Goal: Navigation & Orientation: Find specific page/section

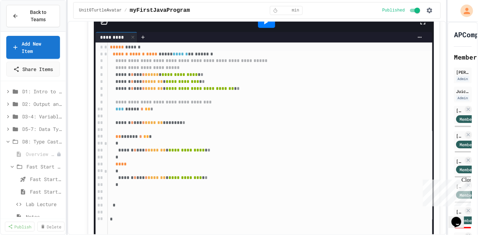
scroll to position [46, 0]
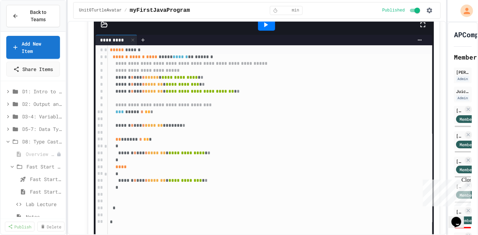
click at [38, 18] on span "Back to Teams" at bounding box center [38, 16] width 31 height 15
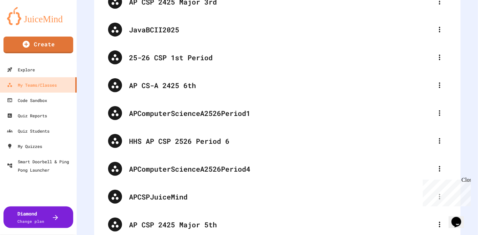
scroll to position [91, 0]
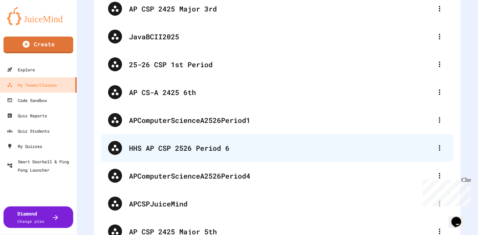
click at [139, 148] on div "HHS AP CSP 2526 Period 6" at bounding box center [281, 148] width 304 height 10
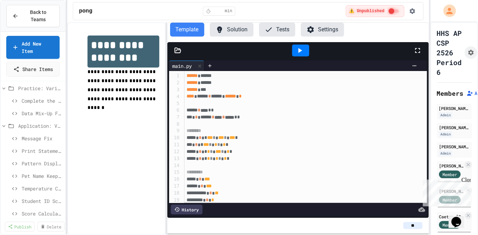
scroll to position [9, 0]
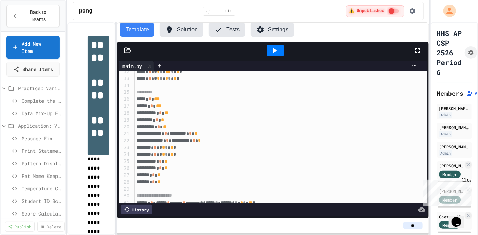
click at [174, 155] on span "*" at bounding box center [172, 154] width 3 height 5
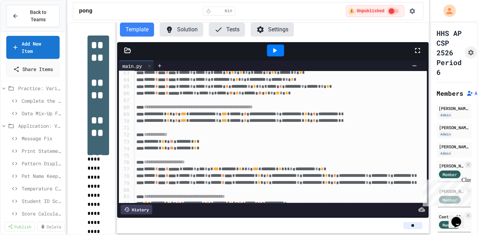
scroll to position [434, 0]
